Goal: Information Seeking & Learning: Learn about a topic

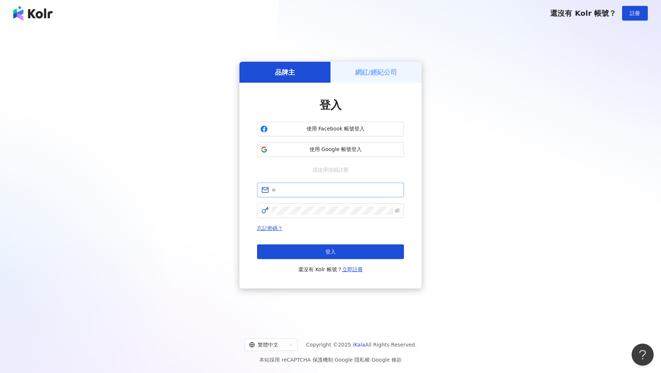
click at [321, 195] on span at bounding box center [330, 189] width 147 height 15
click at [341, 149] on span "使用 Google 帳號登入" at bounding box center [336, 149] width 130 height 7
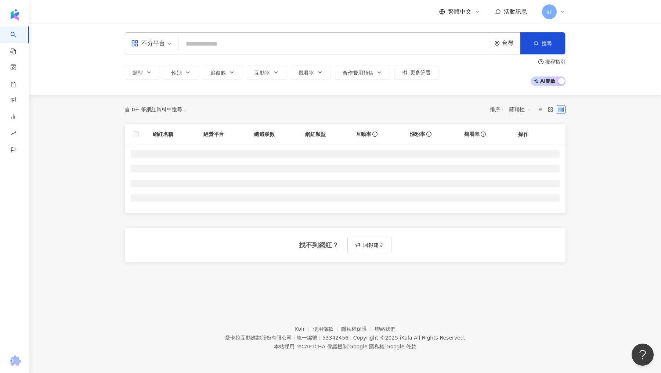
click at [201, 44] on input "search" at bounding box center [335, 44] width 306 height 14
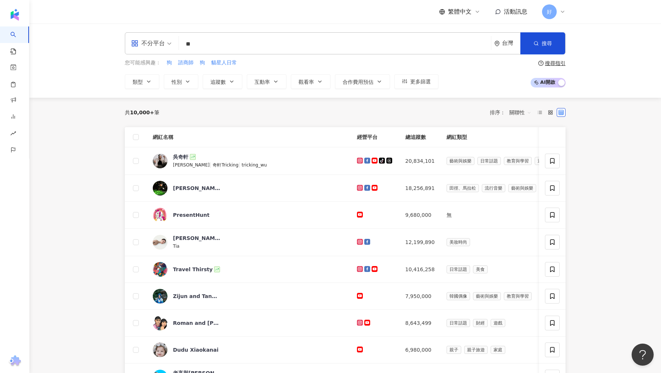
type input "*"
type input "***"
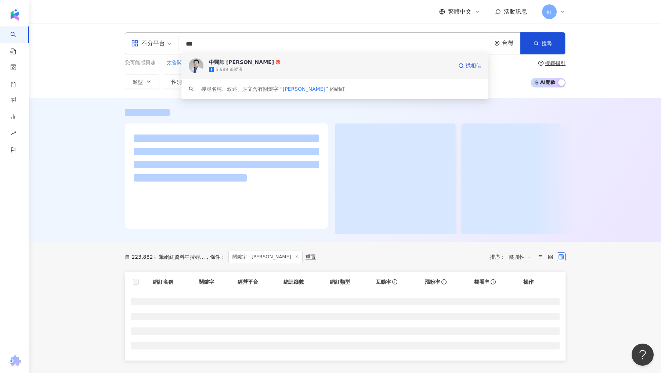
click at [272, 70] on div "5,989 追蹤者" at bounding box center [331, 69] width 244 height 7
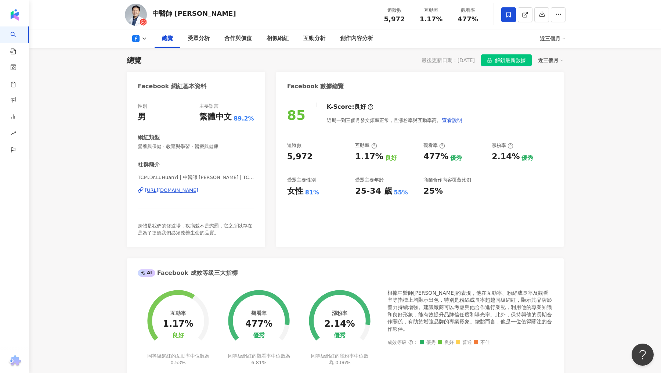
scroll to position [119, 0]
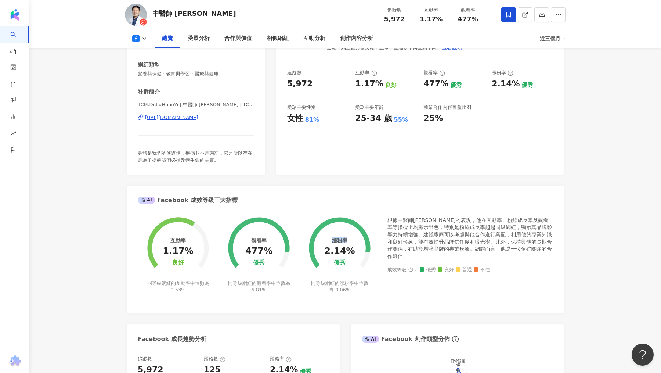
drag, startPoint x: 332, startPoint y: 239, endPoint x: 347, endPoint y: 239, distance: 15.1
click at [347, 239] on div "漲粉率" at bounding box center [339, 240] width 15 height 6
copy div "漲粉率"
drag, startPoint x: 388, startPoint y: 218, endPoint x: 393, endPoint y: 233, distance: 15.9
click at [393, 233] on div "根據中醫師[PERSON_NAME]的表現，他在互動率、粉絲成長率及觀看率等指標上均顯示出色，特別是粉絲成長率超越同級網紅，顯示其品牌影響力持續增強。建議廠商…" at bounding box center [469, 238] width 165 height 43
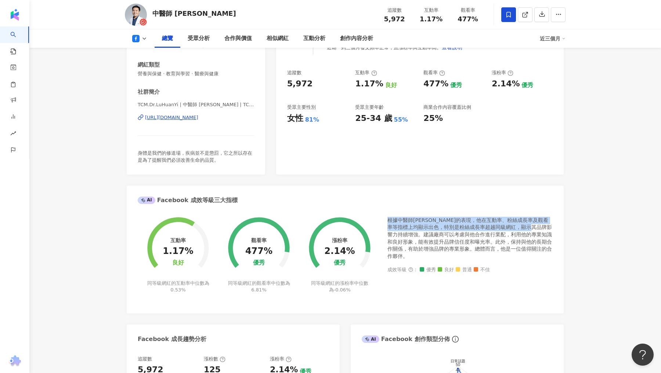
copy div "根據中醫師[PERSON_NAME]的表現，他在互動率、粉絲成長率及觀看率等指標上均顯示出色，特別是粉絲成長率超越同級網紅，顯示其品牌影響力持續增強"
click at [491, 230] on div "根據中醫師[PERSON_NAME]的表現，他在互動率、粉絲成長率及觀看率等指標上均顯示出色，特別是粉絲成長率超越同級網紅，顯示其品牌影響力持續增強。建議廠商…" at bounding box center [469, 238] width 165 height 43
click at [493, 235] on div "根據中醫師[PERSON_NAME]的表現，他在互動率、粉絲成長率及觀看率等指標上均顯示出色，特別是粉絲成長率超越同級網紅，顯示其品牌影響力持續增強。建議廠商…" at bounding box center [469, 238] width 165 height 43
click at [489, 243] on div "根據中醫師[PERSON_NAME]的表現，他在互動率、粉絲成長率及觀看率等指標上均顯示出色，特別是粉絲成長率超越同級網紅，顯示其品牌影響力持續增強。建議廠商…" at bounding box center [469, 238] width 165 height 43
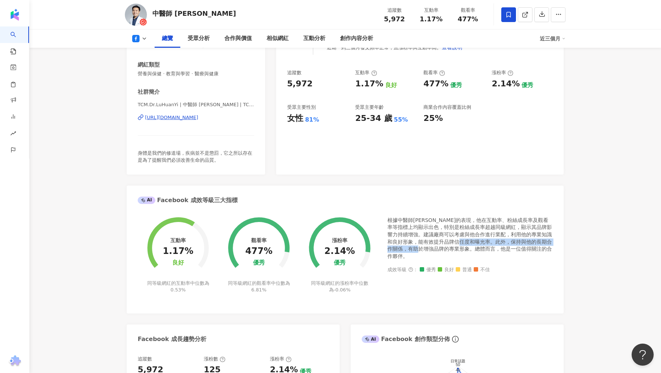
drag, startPoint x: 491, startPoint y: 241, endPoint x: 447, endPoint y: 249, distance: 44.0
click at [447, 249] on div "根據中醫師[PERSON_NAME]的表現，他在互動率、粉絲成長率及觀看率等指標上均顯示出色，特別是粉絲成長率超越同級網紅，顯示其品牌影響力持續增強。建議廠商…" at bounding box center [469, 238] width 165 height 43
copy div "保持與他的長期合作關係，有助於增強品牌的專業形象"
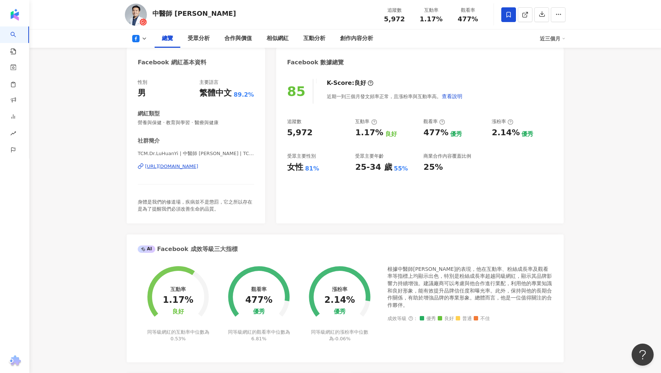
scroll to position [68, 0]
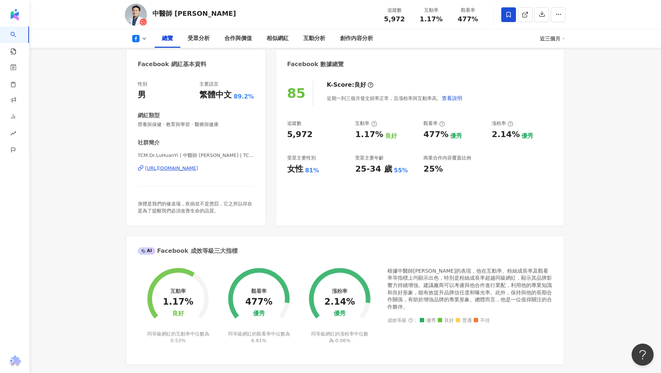
click at [506, 285] on div "根據中醫師[PERSON_NAME]的表現，他在互動率、粉絲成長率及觀看率等指標上均顯示出色，特別是粉絲成長率超越同級網紅，顯示其品牌影響力持續增強。建議廠商…" at bounding box center [469, 288] width 165 height 43
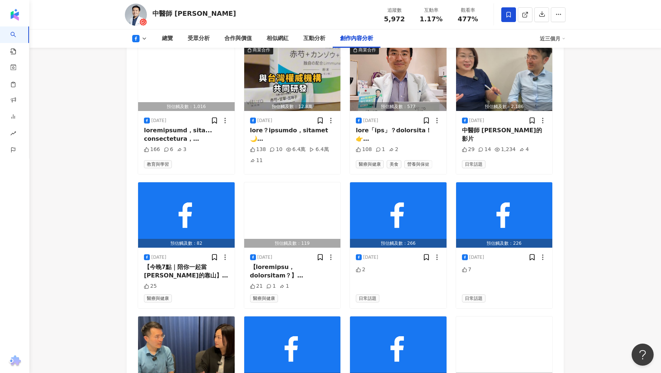
scroll to position [2232, 0]
